Goal: Use online tool/utility: Use online tool/utility

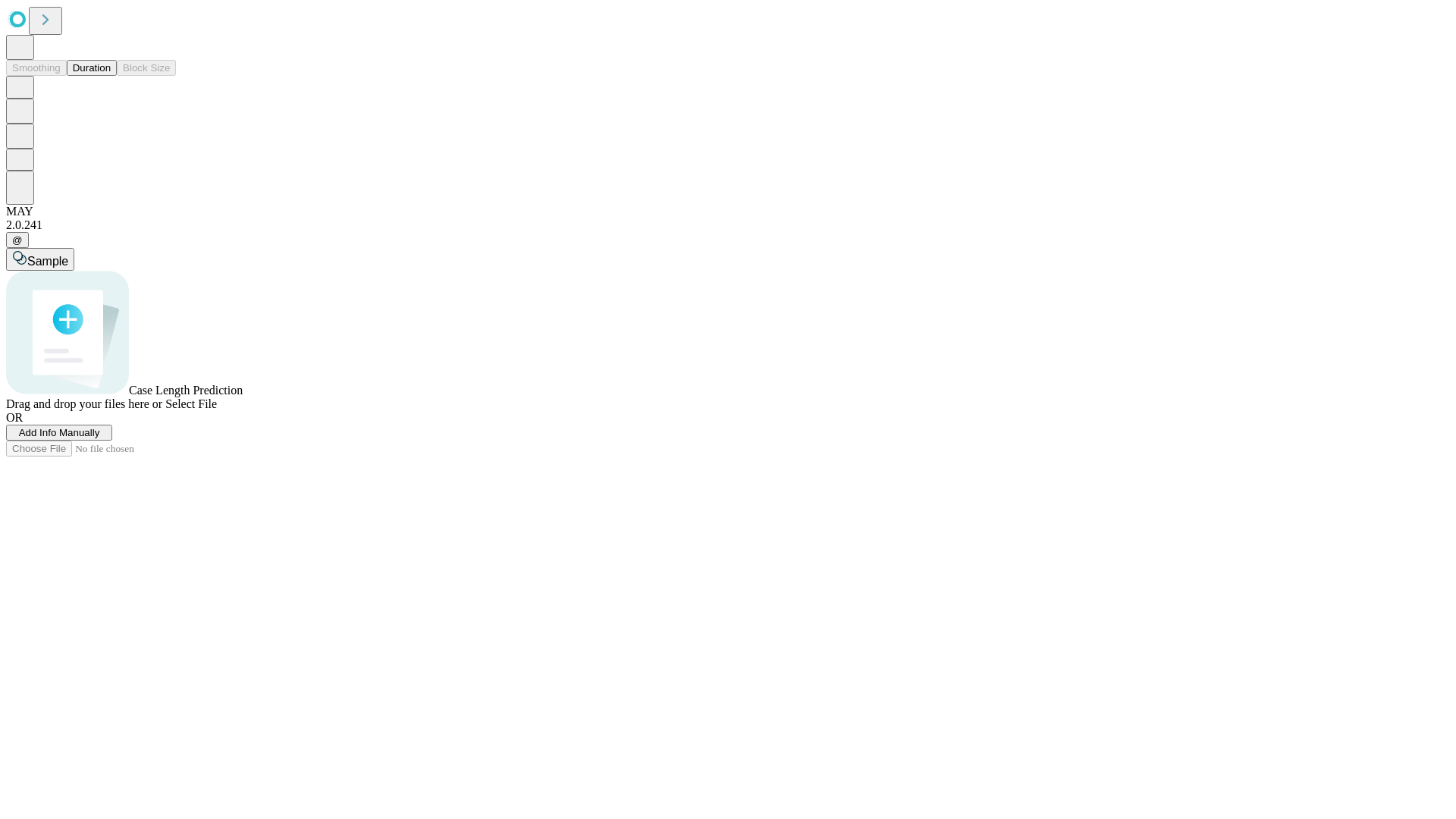
click at [111, 76] on button "Duration" at bounding box center [92, 68] width 50 height 16
click at [100, 438] on span "Add Info Manually" at bounding box center [59, 433] width 81 height 11
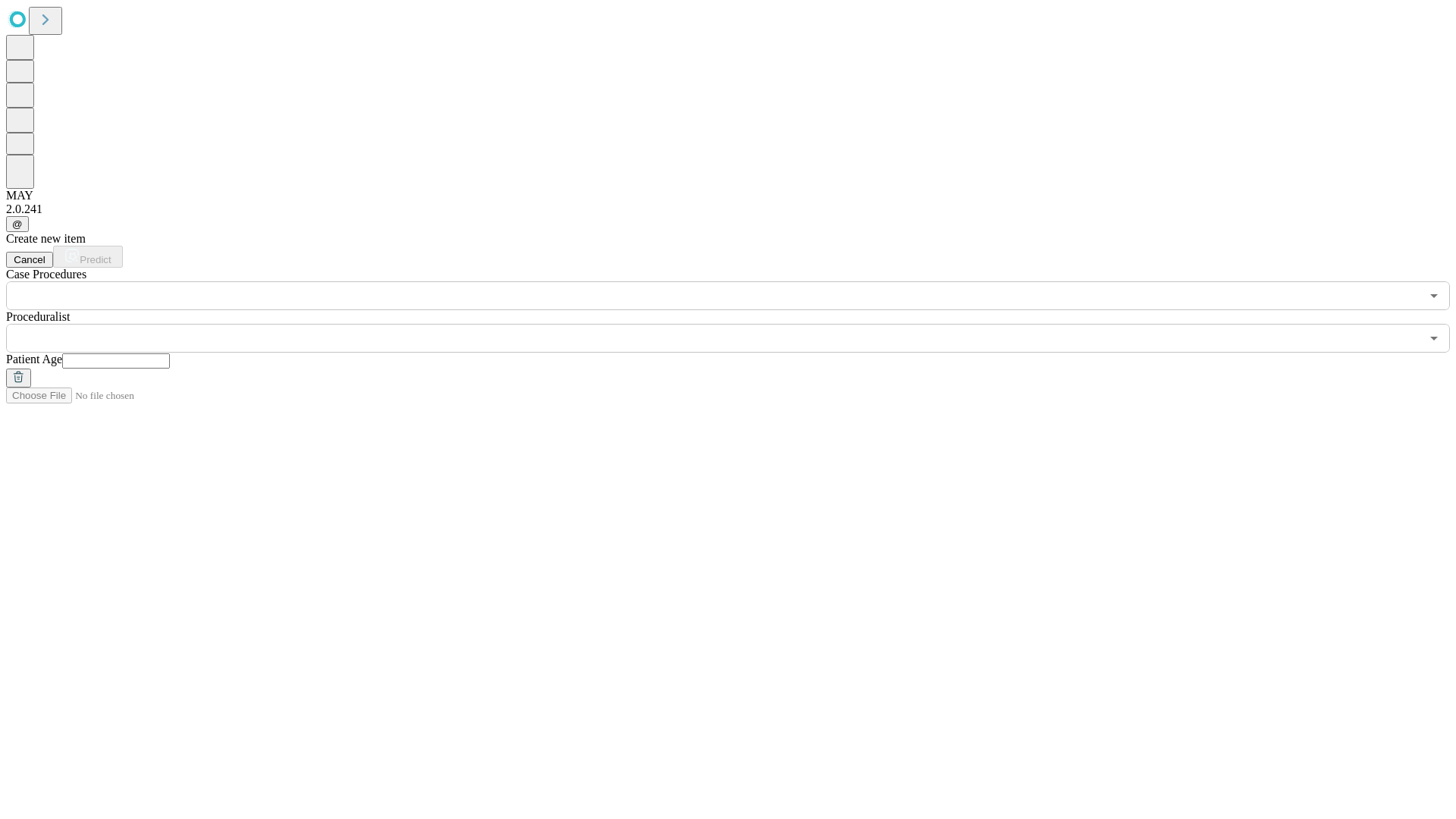
click at [170, 353] on input "text" at bounding box center [115, 360] width 108 height 15
type input "**"
click at [739, 324] on input "text" at bounding box center [713, 338] width 1414 height 29
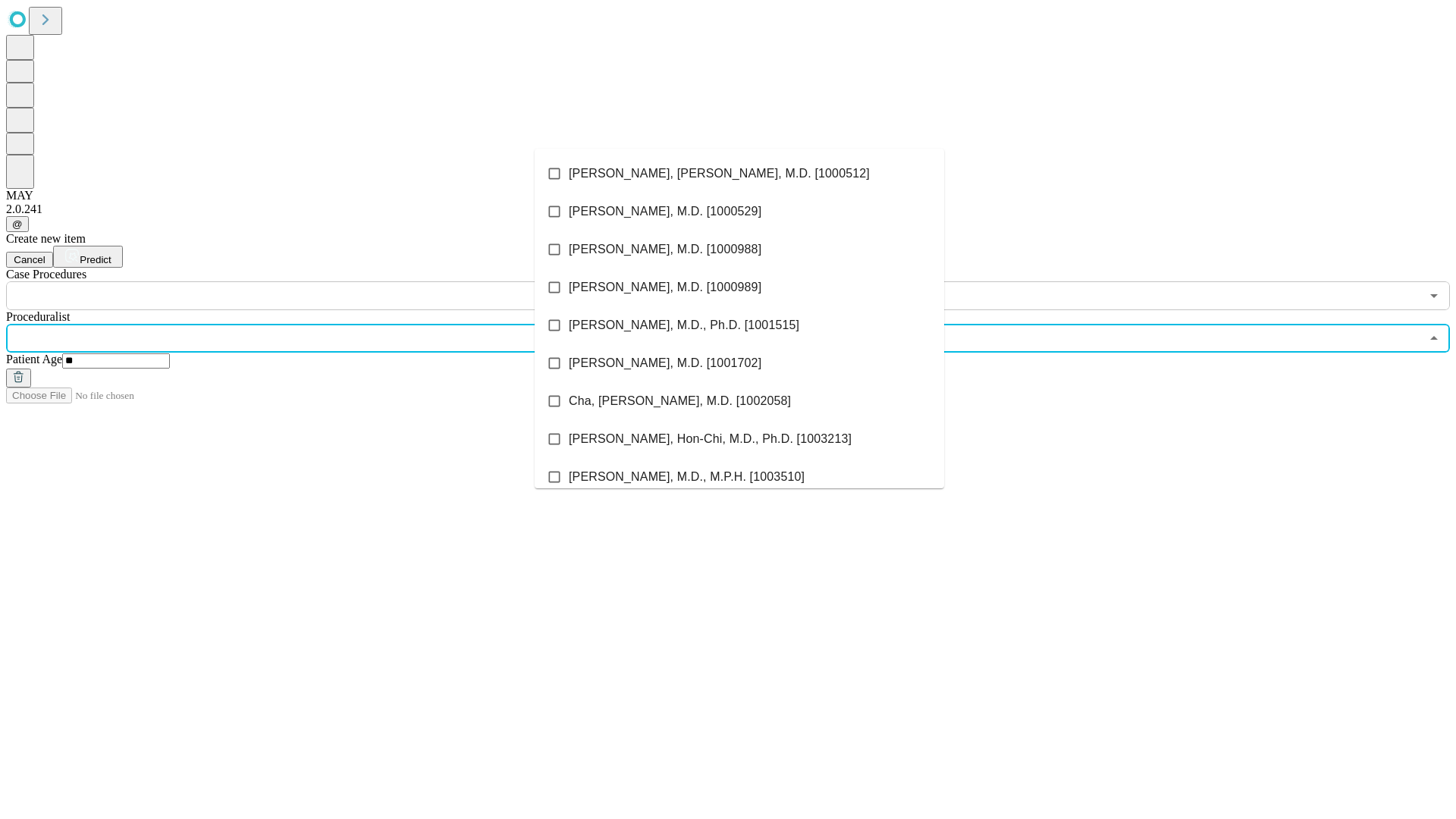
click at [740, 174] on li "[PERSON_NAME], [PERSON_NAME], M.D. [1000512]" at bounding box center [739, 174] width 409 height 38
click at [319, 281] on input "text" at bounding box center [713, 295] width 1414 height 29
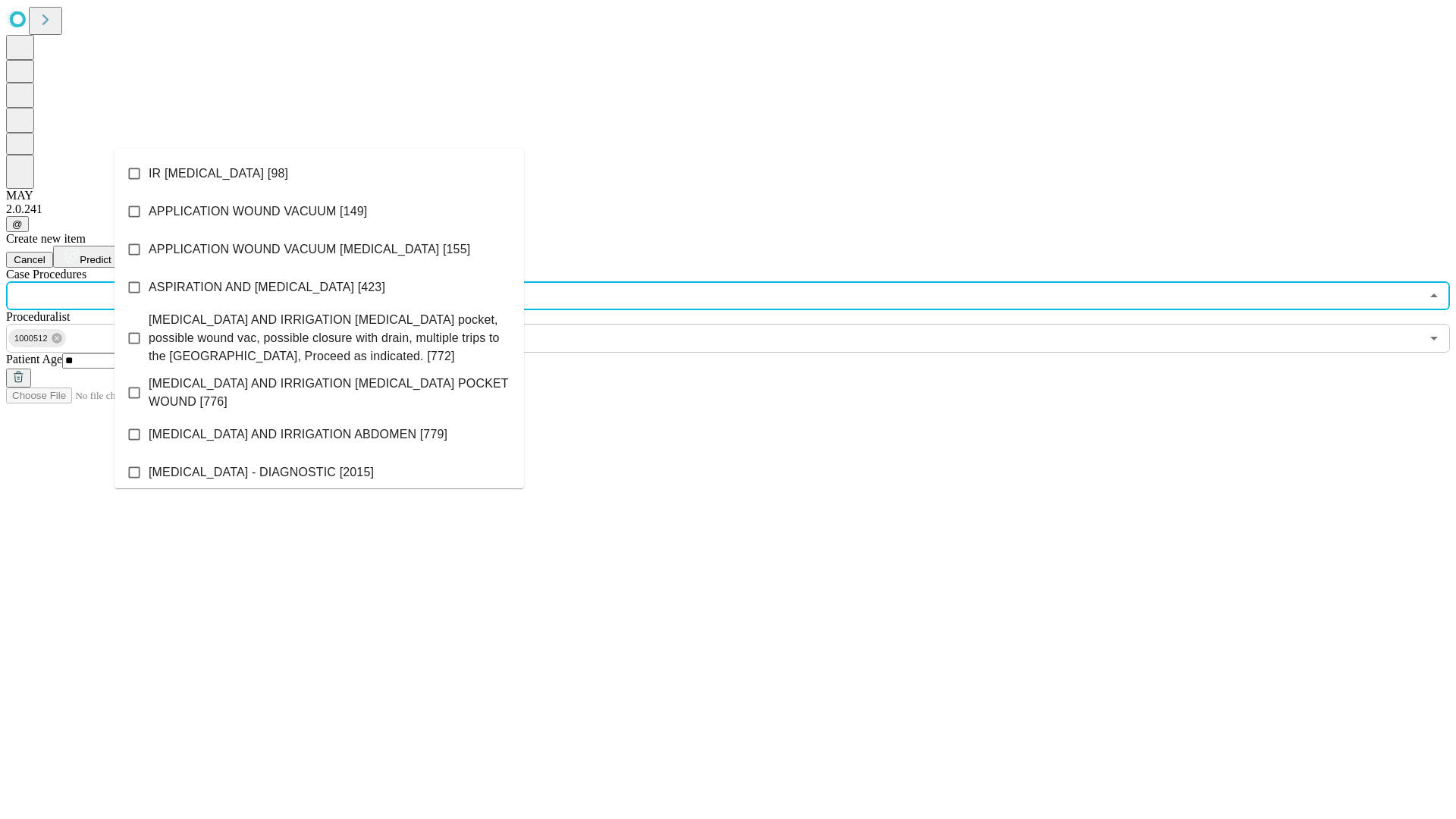
click at [320, 174] on li "IR [MEDICAL_DATA] [98]" at bounding box center [319, 174] width 409 height 38
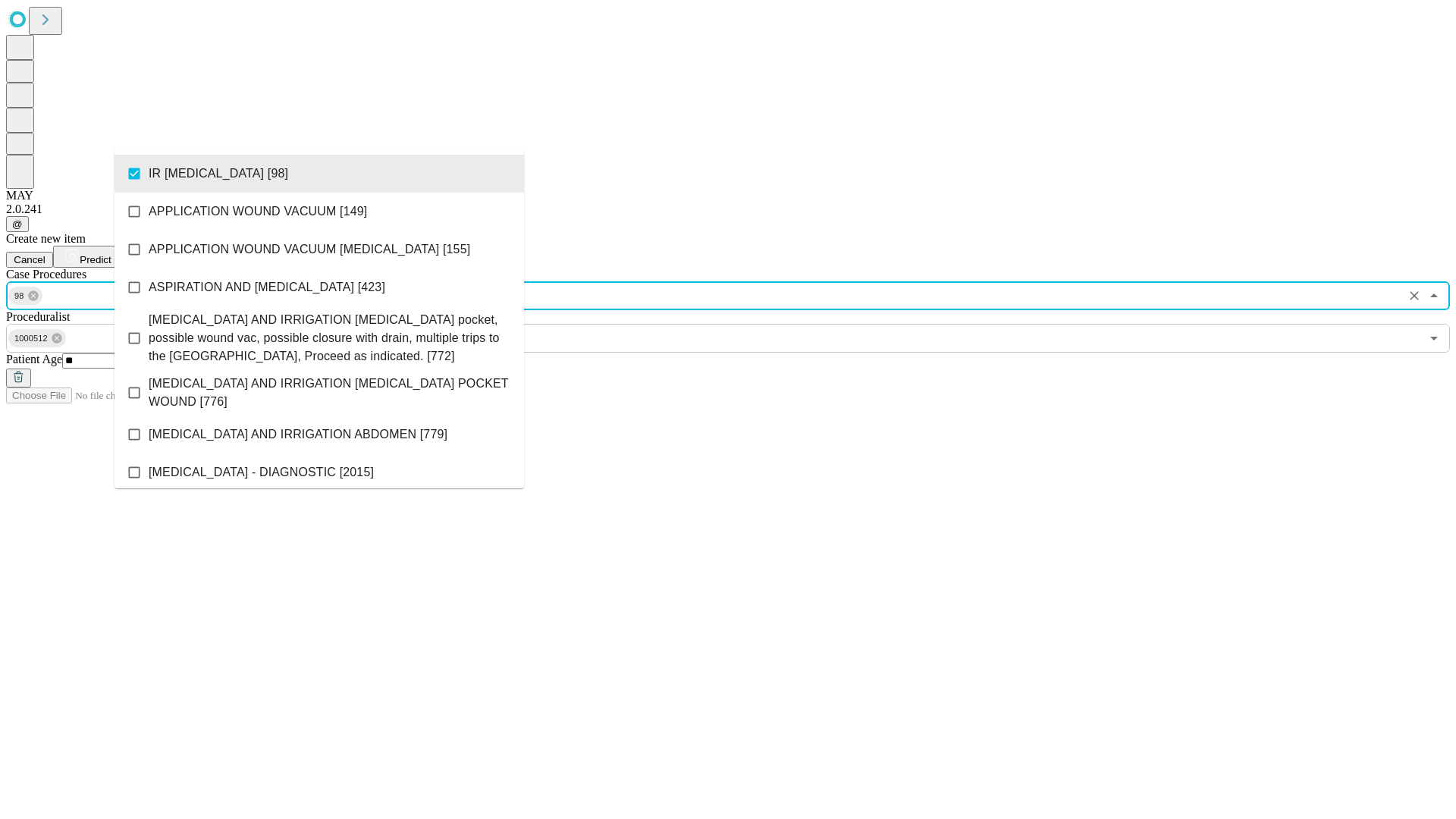
click at [111, 254] on span "Predict" at bounding box center [95, 260] width 31 height 11
